Goal: Use online tool/utility: Utilize a website feature to perform a specific function

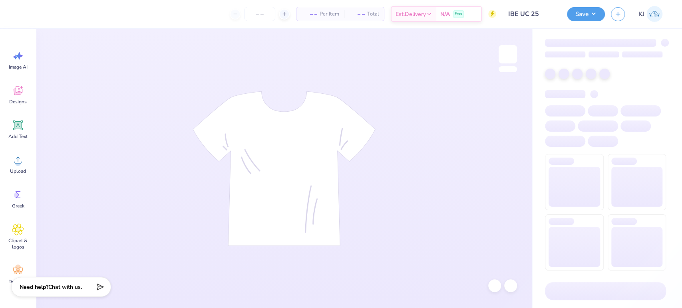
type input "60"
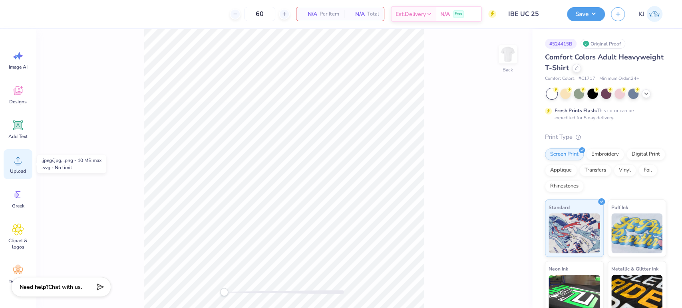
click at [22, 162] on icon at bounding box center [18, 160] width 12 height 12
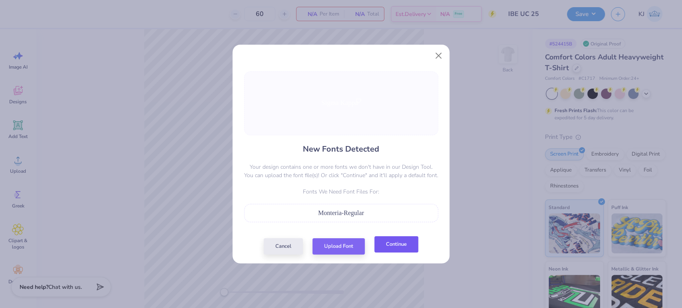
click at [396, 243] on button "Continue" at bounding box center [396, 244] width 44 height 16
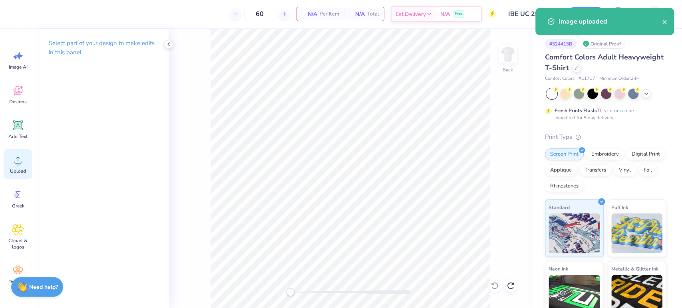
click at [10, 177] on div "Upload" at bounding box center [18, 164] width 29 height 30
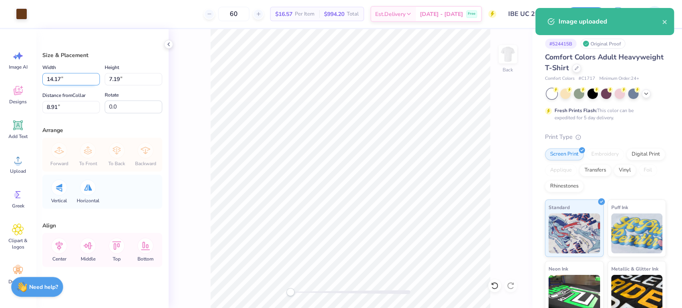
click at [64, 81] on input "14.17" at bounding box center [71, 79] width 58 height 12
click at [56, 80] on input "14.17" at bounding box center [71, 79] width 58 height 12
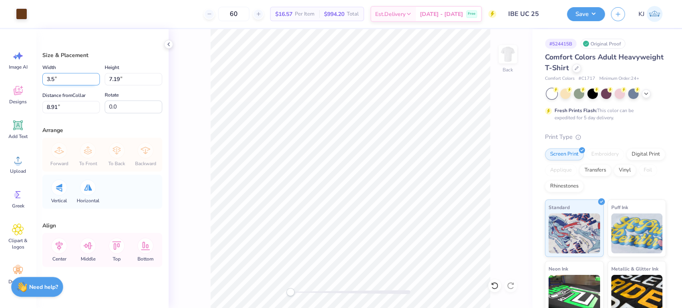
type input "3.50"
type input "1.77"
click at [55, 106] on input "11.61" at bounding box center [71, 107] width 58 height 12
type input "3"
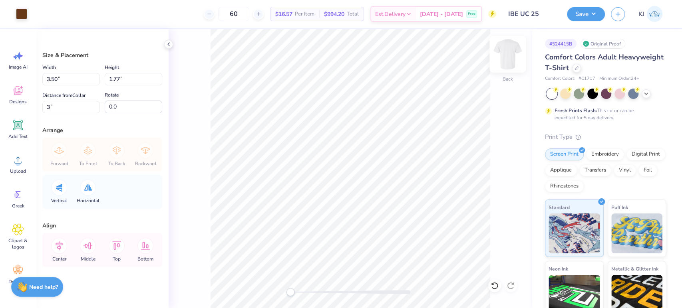
click at [511, 46] on img at bounding box center [508, 54] width 32 height 32
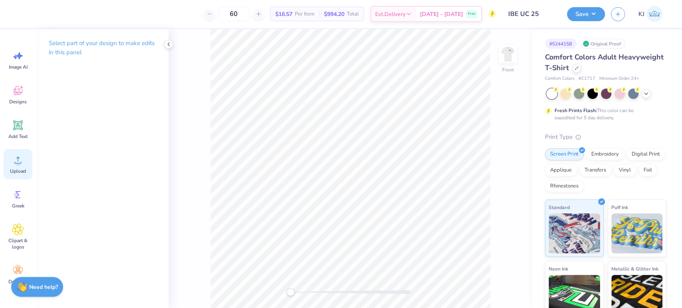
click at [10, 164] on div "Upload" at bounding box center [18, 164] width 29 height 30
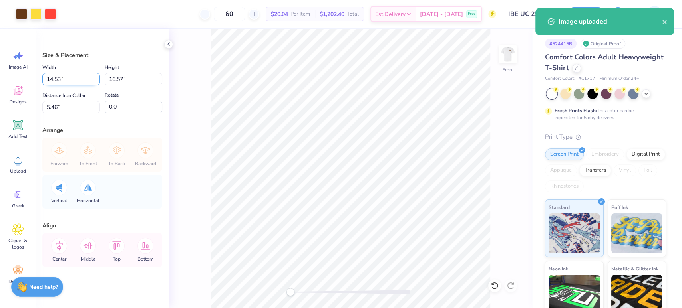
click at [49, 78] on input "14.53" at bounding box center [71, 79] width 58 height 12
type input "11.00"
type input "12.54"
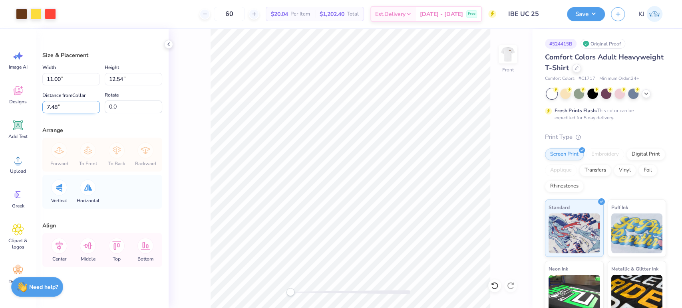
click at [52, 108] on input "7.48" at bounding box center [71, 107] width 58 height 12
click at [54, 105] on input "7.348" at bounding box center [71, 107] width 58 height 12
type input "3"
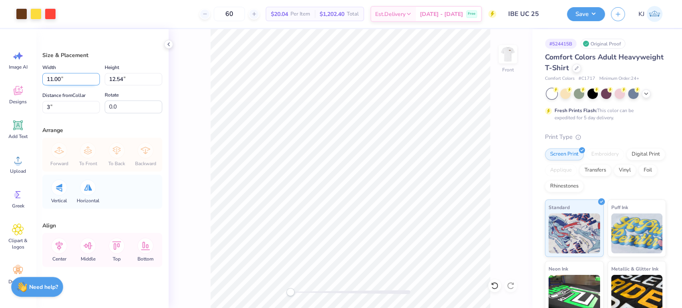
click at [50, 82] on input "11.00" at bounding box center [71, 79] width 58 height 12
type input "10.00"
type input "11.40"
type input "3.57"
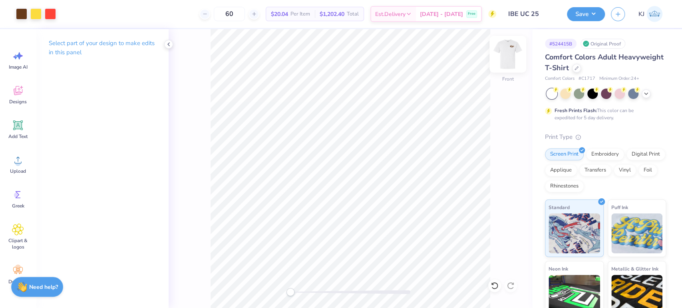
click at [502, 60] on img at bounding box center [508, 54] width 32 height 32
click at [509, 51] on img at bounding box center [508, 54] width 32 height 32
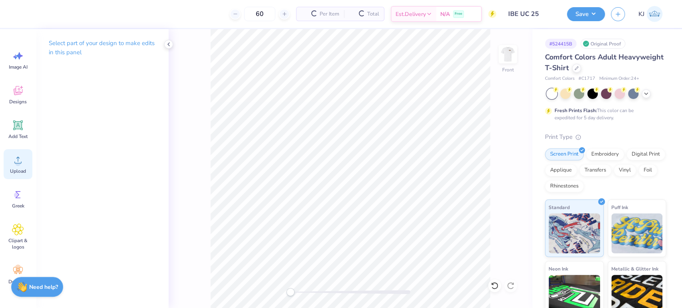
click at [10, 172] on div "Upload" at bounding box center [18, 164] width 29 height 30
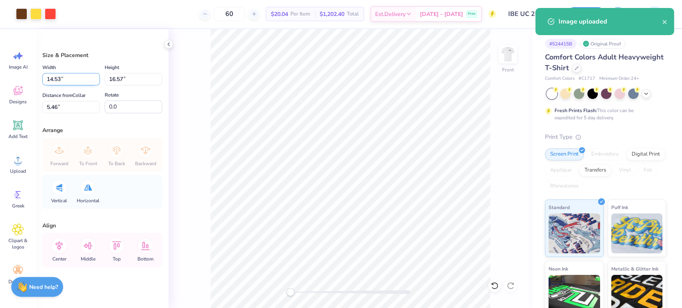
click at [50, 75] on input "14.53" at bounding box center [71, 79] width 58 height 12
type input "11.00"
type input "12.54"
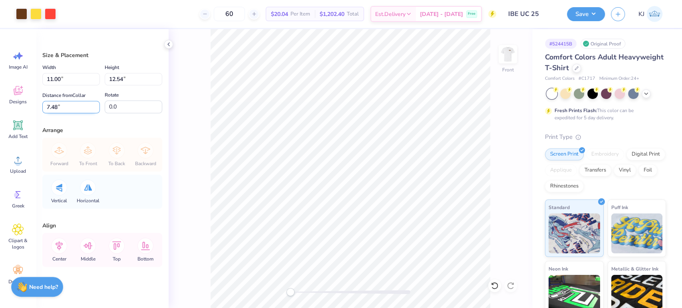
click at [49, 101] on input "7.48" at bounding box center [71, 107] width 58 height 12
type input "3"
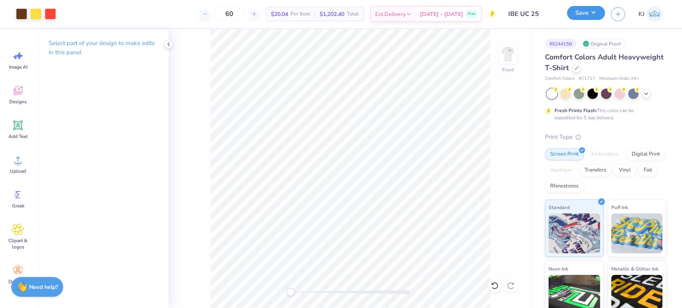
click at [594, 18] on button "Save" at bounding box center [586, 13] width 38 height 14
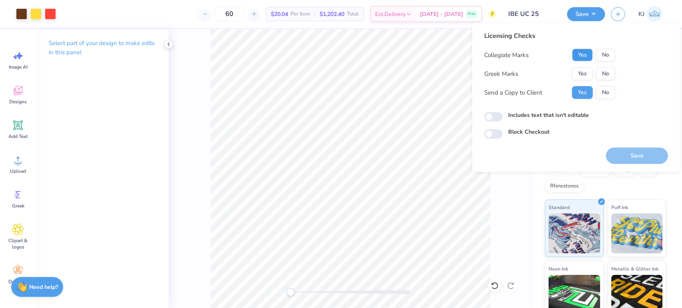
click at [586, 54] on button "Yes" at bounding box center [582, 55] width 21 height 13
click at [605, 75] on button "No" at bounding box center [605, 74] width 19 height 13
click at [626, 152] on button "Save" at bounding box center [637, 156] width 62 height 16
